Goal: Transaction & Acquisition: Purchase product/service

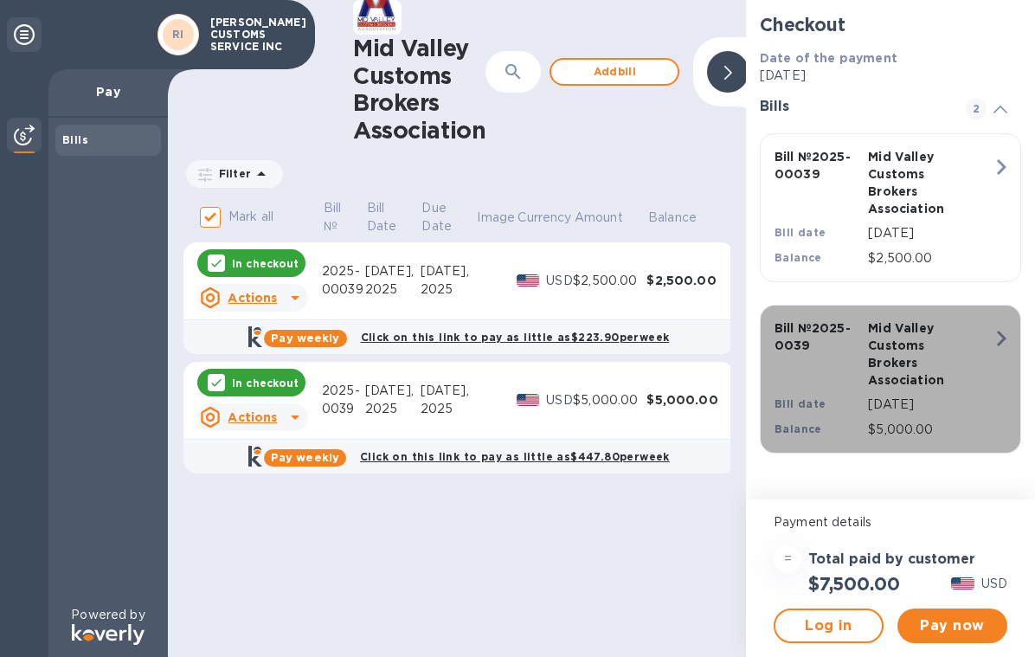
click at [997, 337] on icon "button" at bounding box center [1001, 338] width 31 height 31
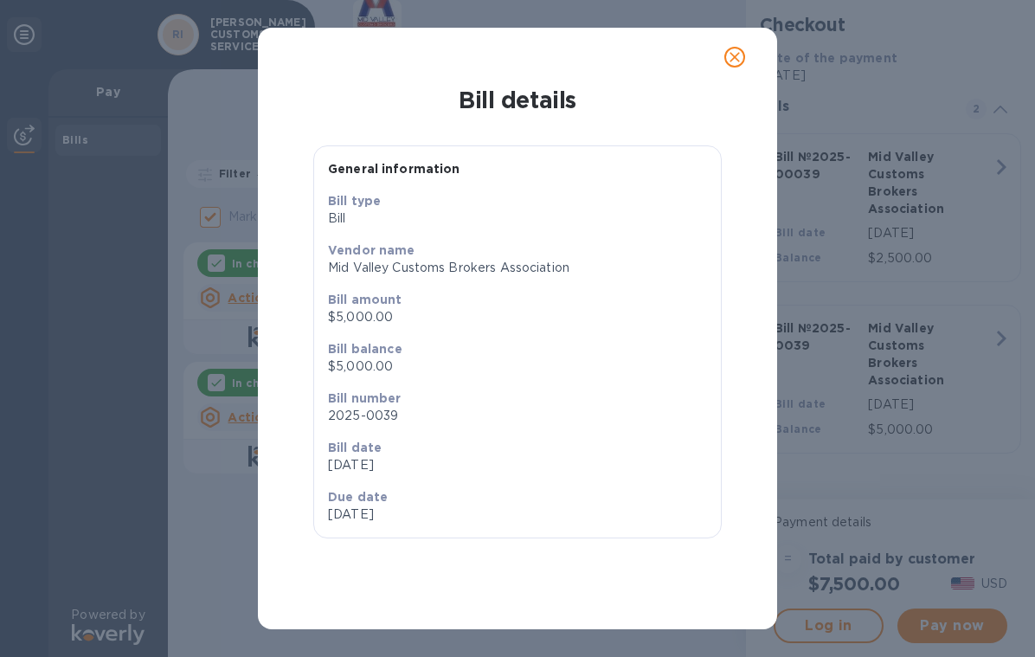
click at [729, 51] on icon "close" at bounding box center [734, 56] width 17 height 17
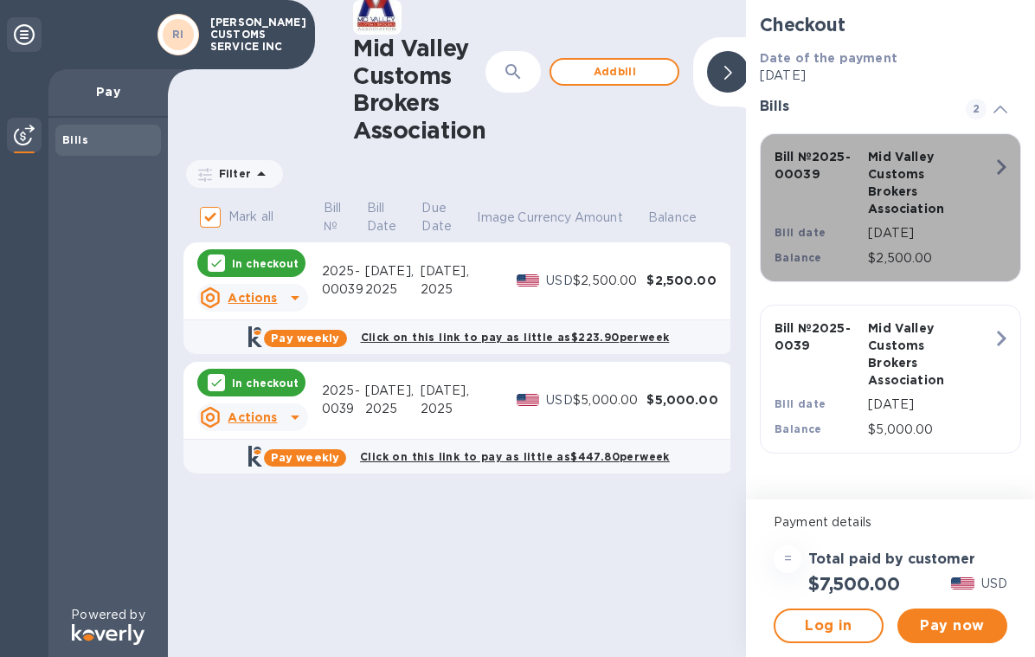
click at [984, 177] on div "Bill № 2025-00039 Mid Valley Customs Brokers Association Bill date [DATE] Balan…" at bounding box center [887, 208] width 246 height 140
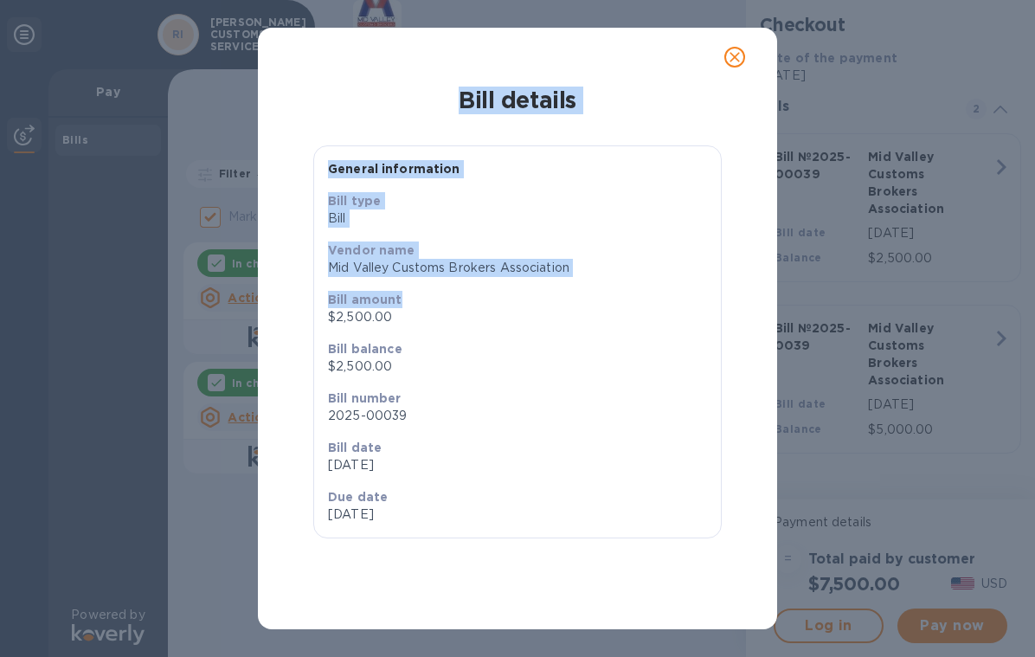
drag, startPoint x: 612, startPoint y: 301, endPoint x: 609, endPoint y: 699, distance: 398.1
click at [609, 656] on html "RI [PERSON_NAME] CUSTOMS SERVICE INC Pay Bills Powered by Mid Valley Customs Br…" at bounding box center [517, 328] width 1035 height 657
click at [735, 62] on icon "close" at bounding box center [734, 56] width 17 height 17
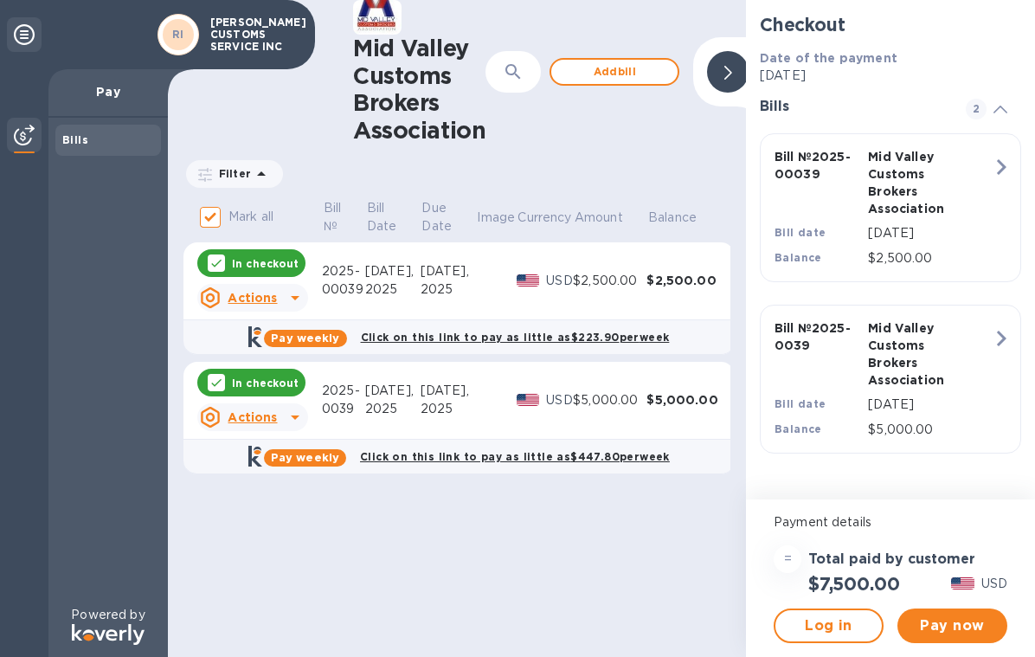
click at [290, 303] on icon at bounding box center [295, 297] width 21 height 21
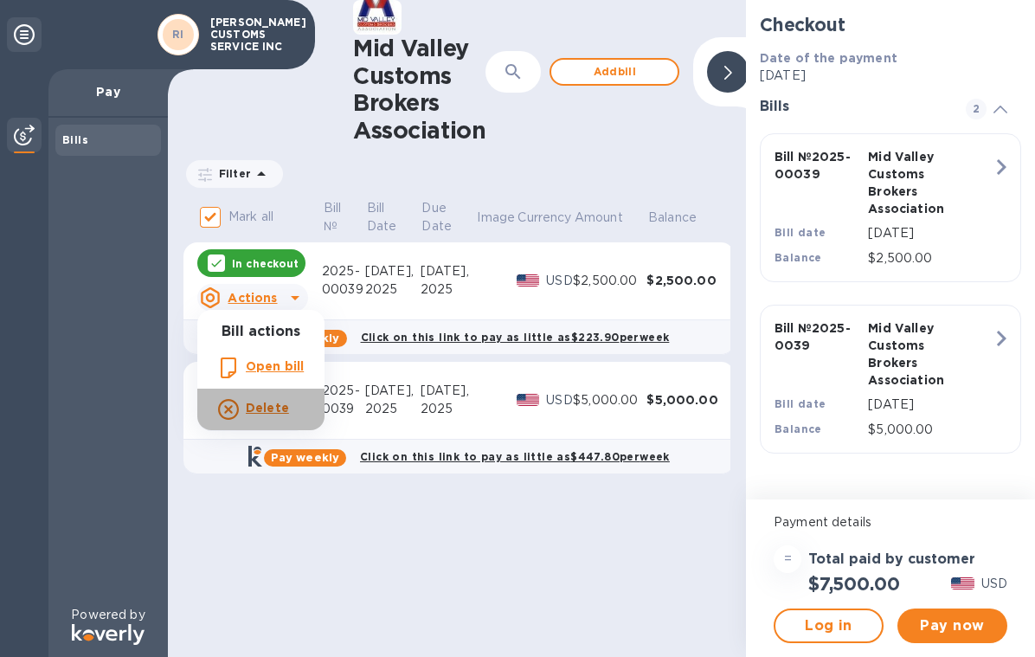
click at [273, 403] on b "Delete" at bounding box center [267, 408] width 43 height 14
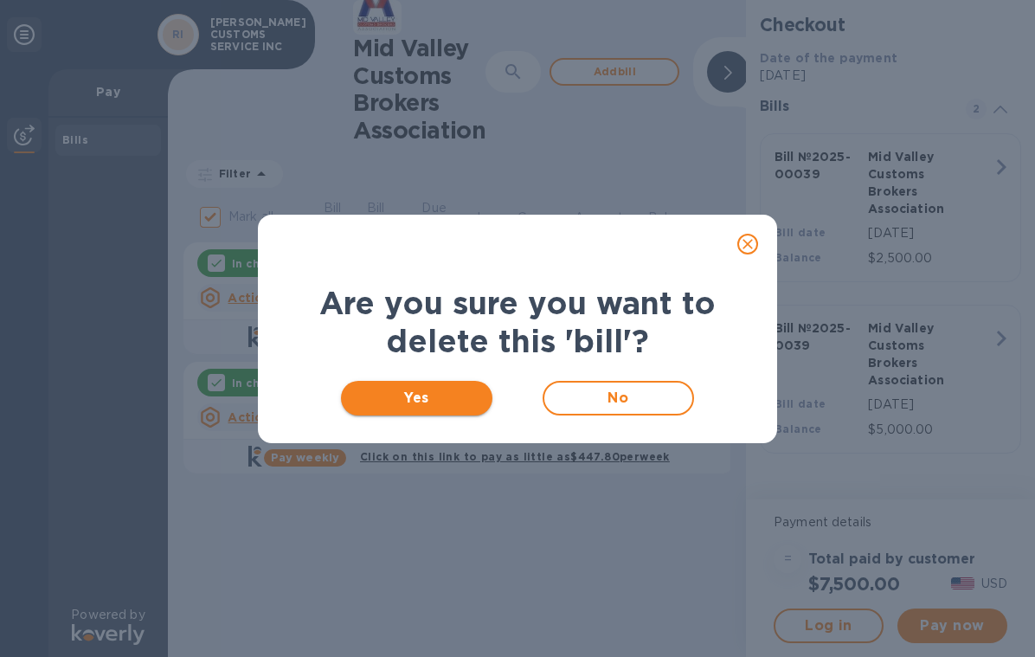
click at [427, 403] on span "Yes" at bounding box center [417, 398] width 124 height 21
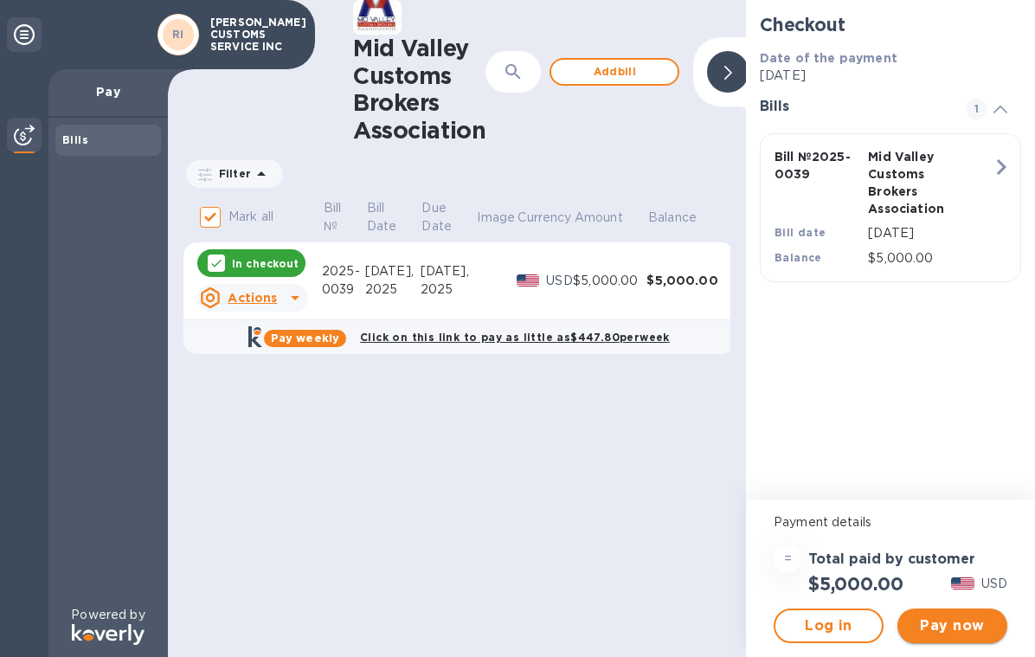
click at [953, 628] on span "Pay now" at bounding box center [952, 625] width 82 height 21
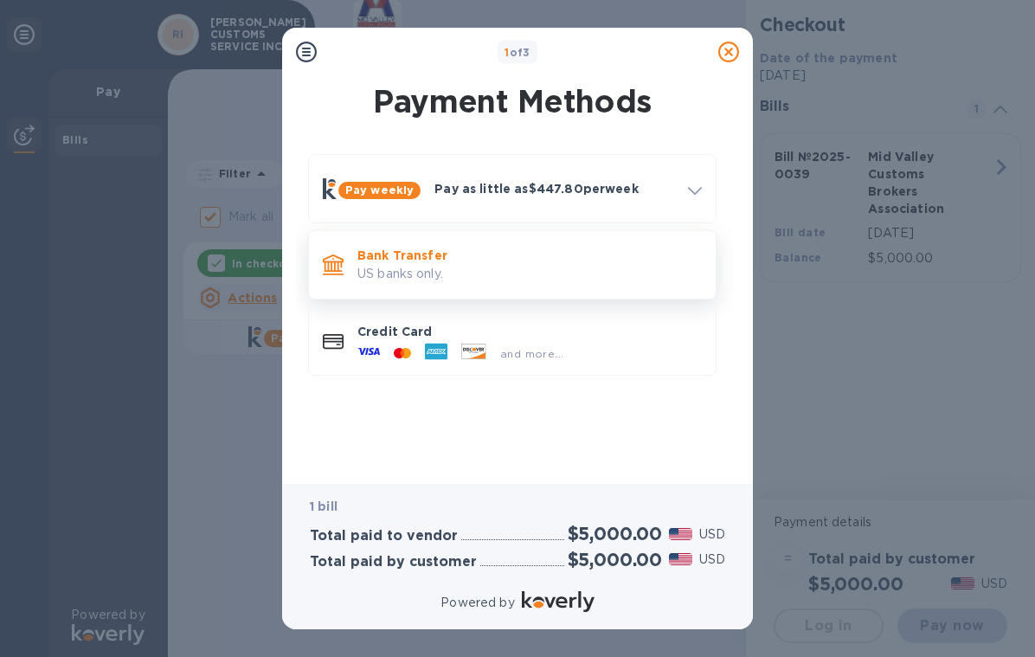
click at [557, 255] on p "Bank Transfer" at bounding box center [529, 255] width 344 height 17
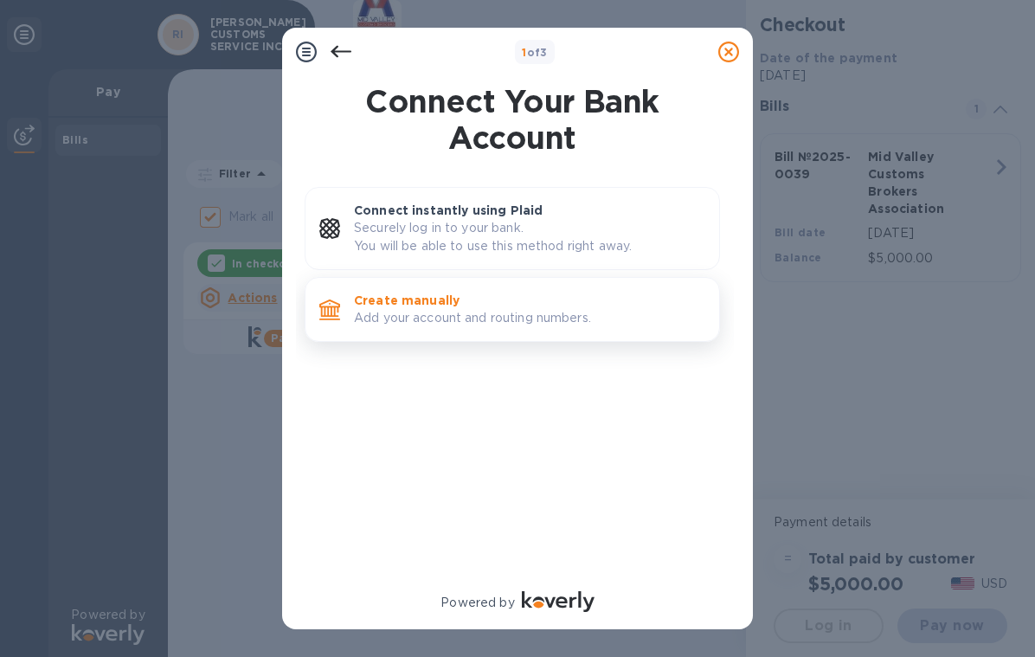
click at [547, 299] on p "Create manually" at bounding box center [529, 300] width 351 height 17
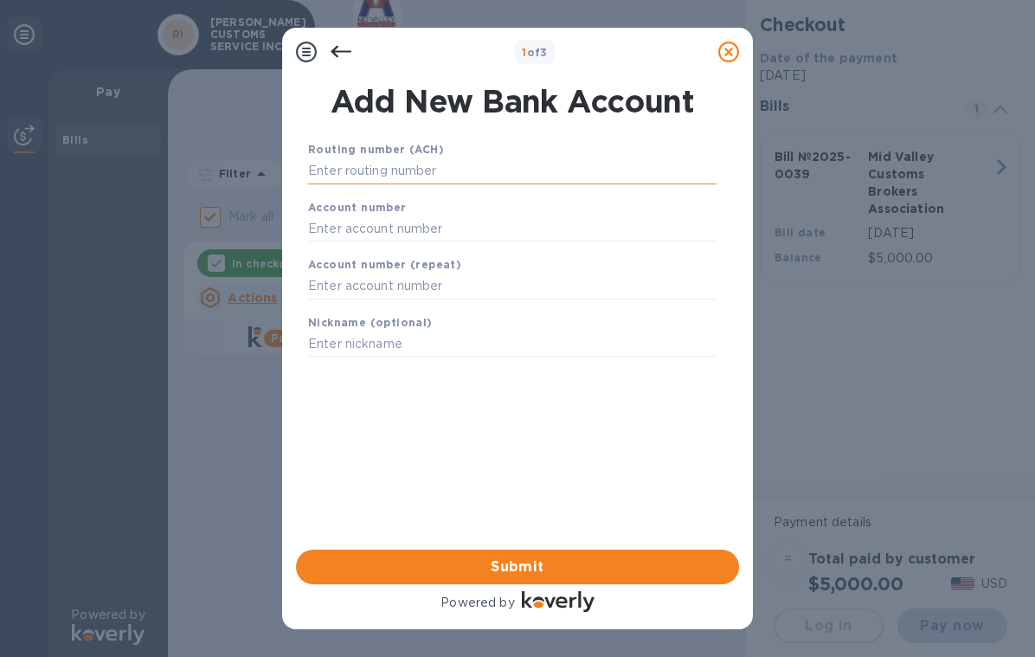
click at [485, 176] on input "text" at bounding box center [512, 171] width 408 height 26
type input "111322994"
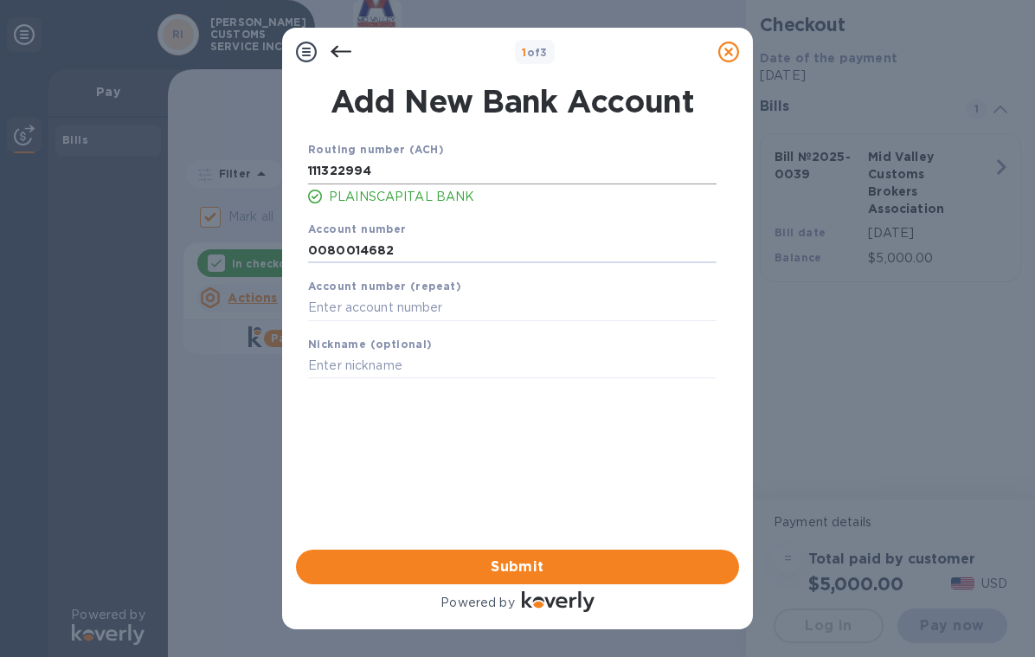
type input "0080014682"
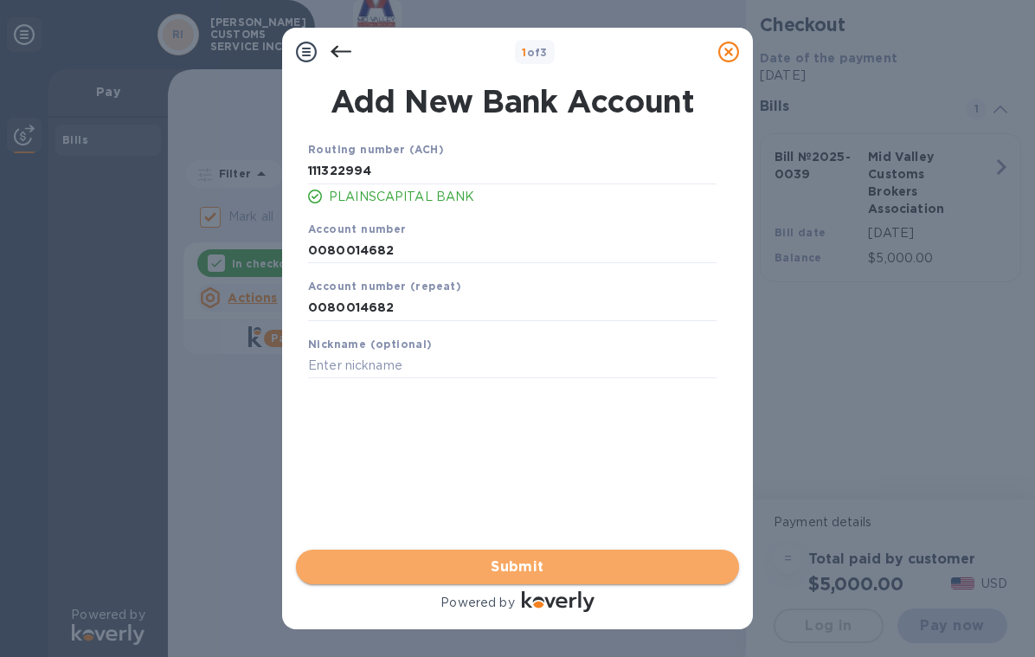
click at [553, 556] on span "Submit" at bounding box center [517, 566] width 415 height 21
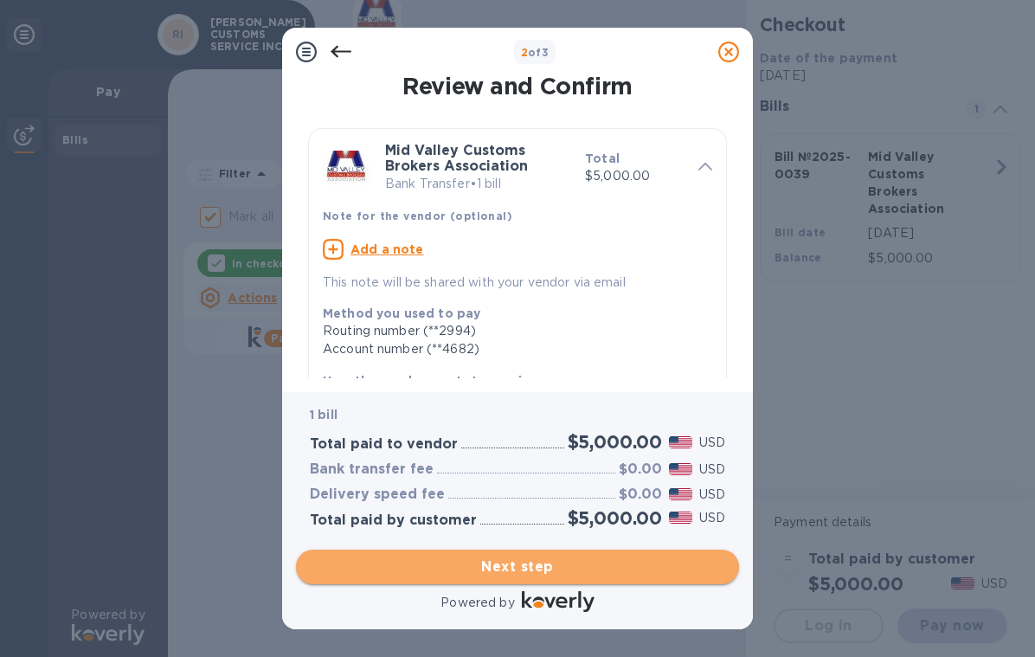
click at [559, 556] on span "Next step" at bounding box center [517, 566] width 415 height 21
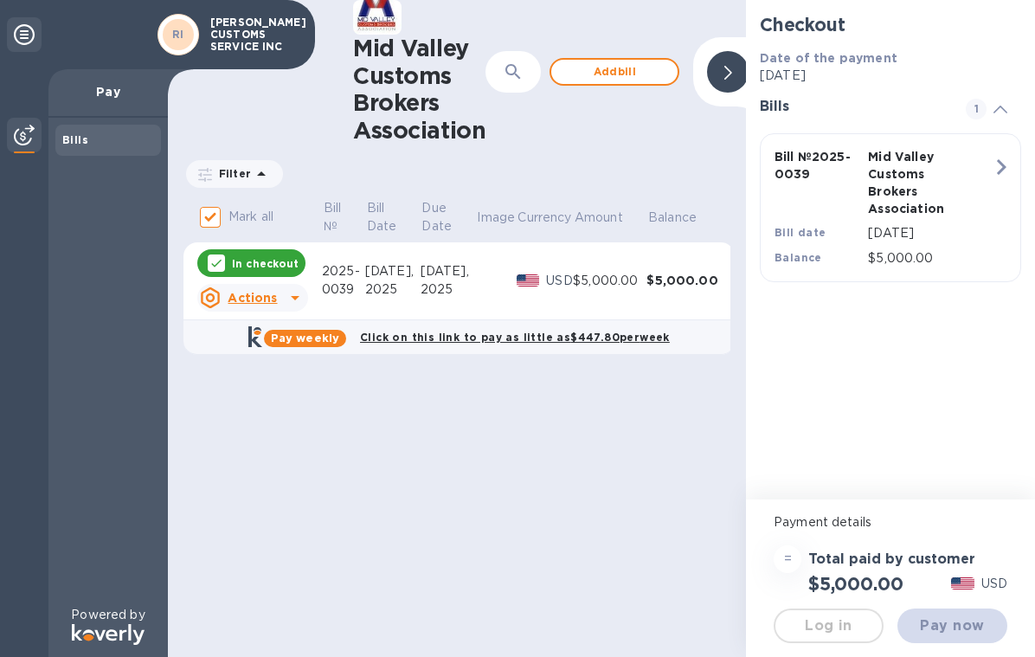
click at [942, 0] on html at bounding box center [517, 0] width 1035 height 0
